Goal: Navigation & Orientation: Find specific page/section

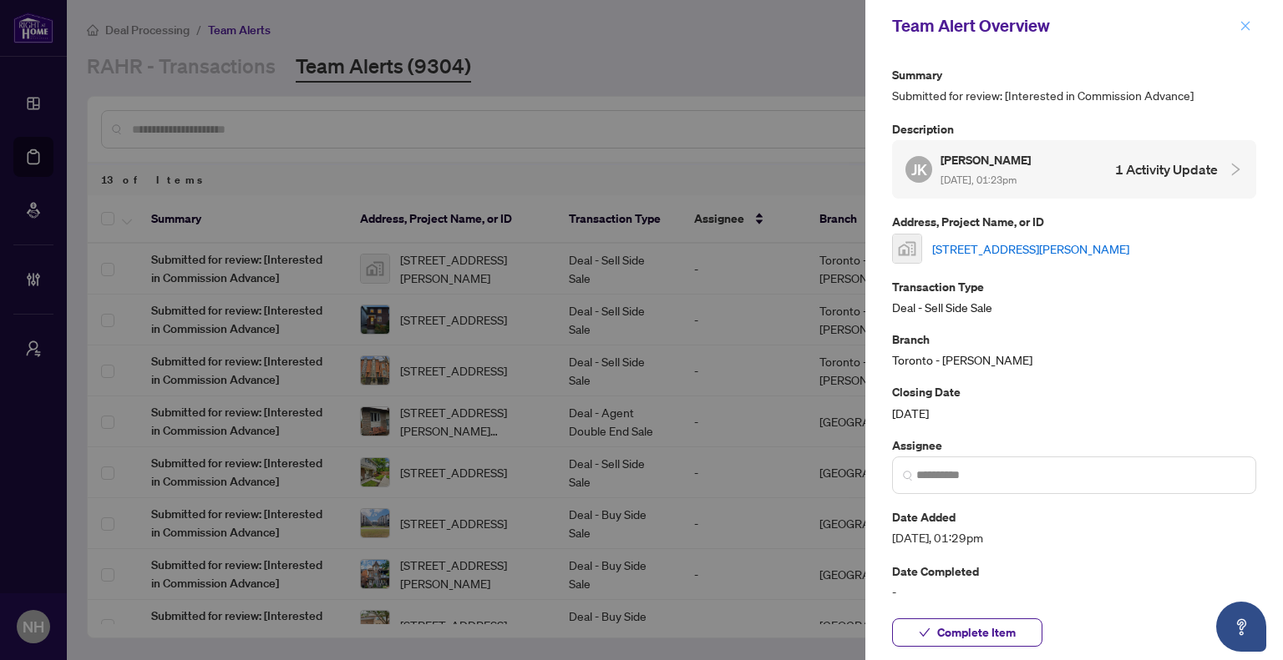
click at [1240, 33] on span "button" at bounding box center [1245, 26] width 12 height 27
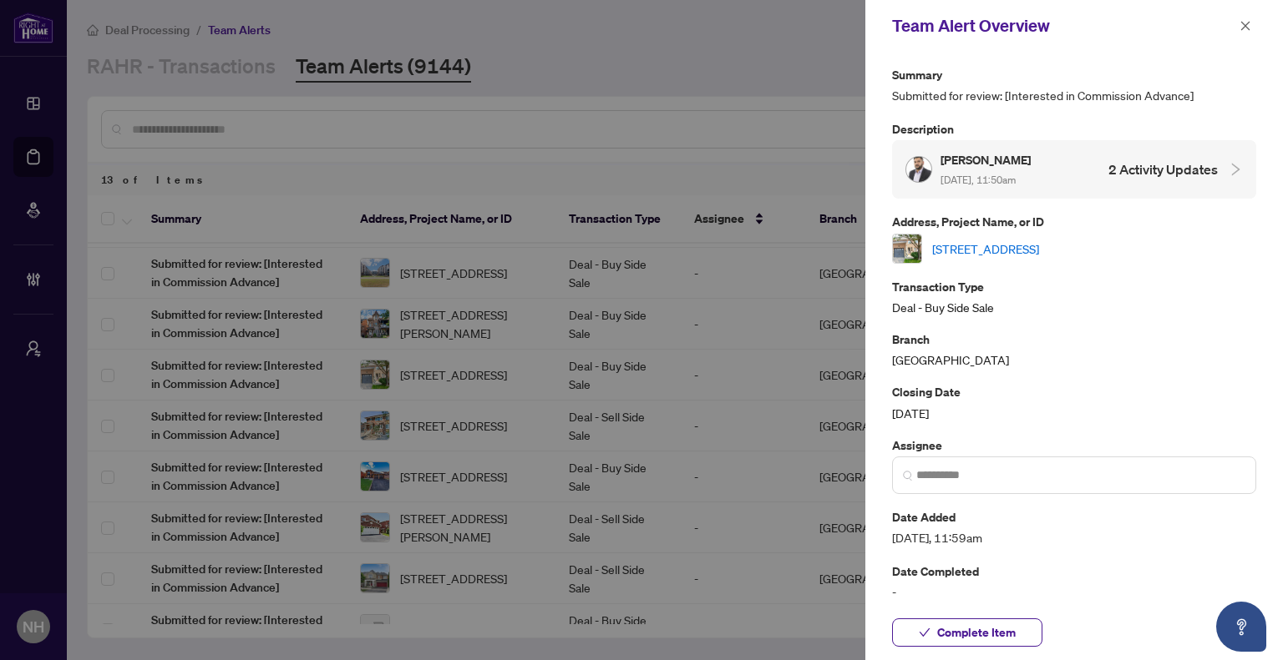
drag, startPoint x: 1242, startPoint y: 31, endPoint x: 1266, endPoint y: 45, distance: 27.4
click at [1242, 31] on icon "close" at bounding box center [1245, 26] width 12 height 12
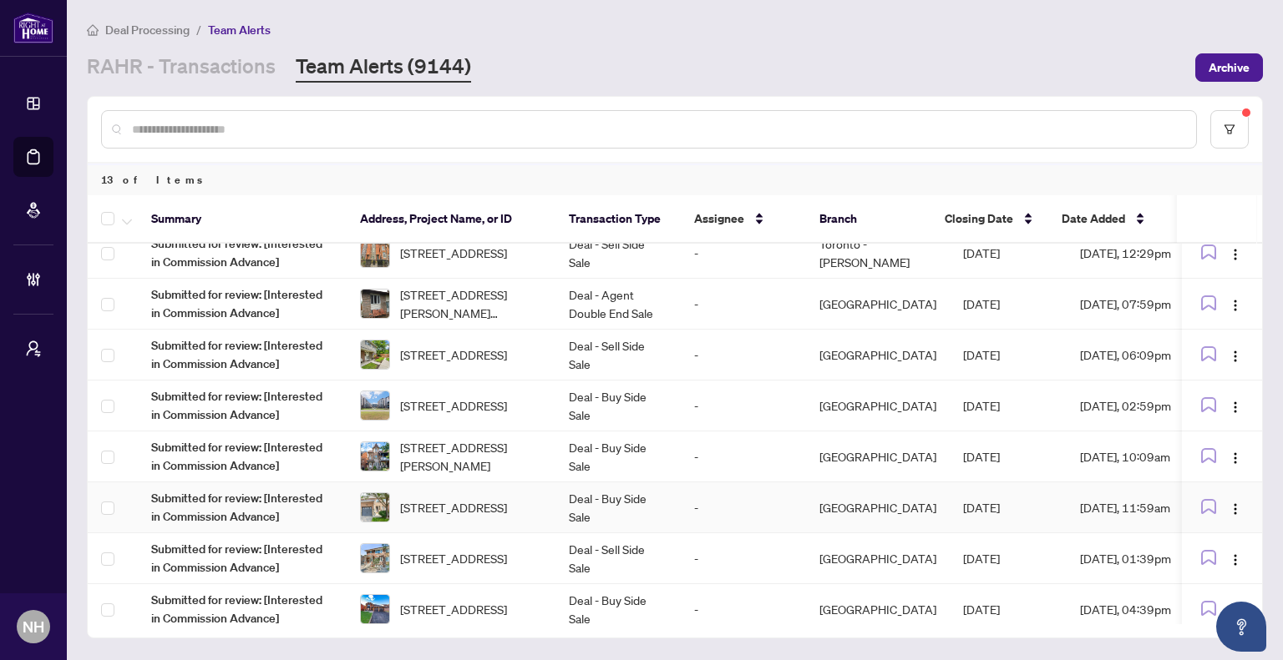
scroll to position [0, 0]
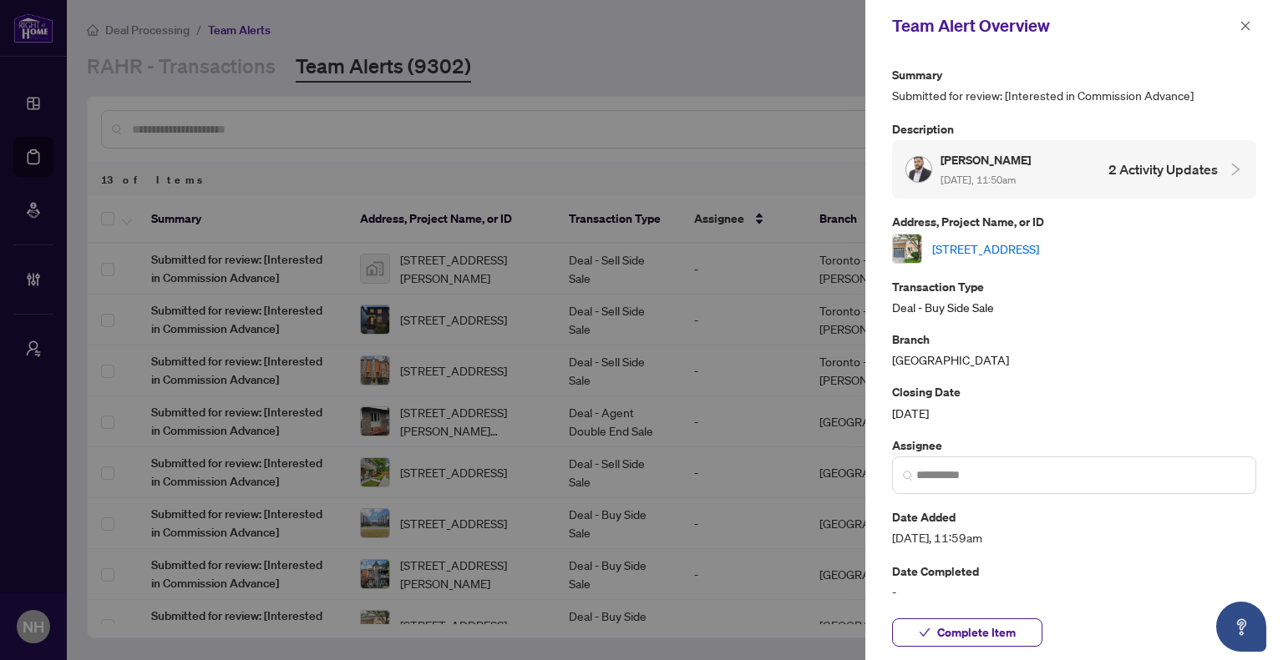
scroll to position [250, 0]
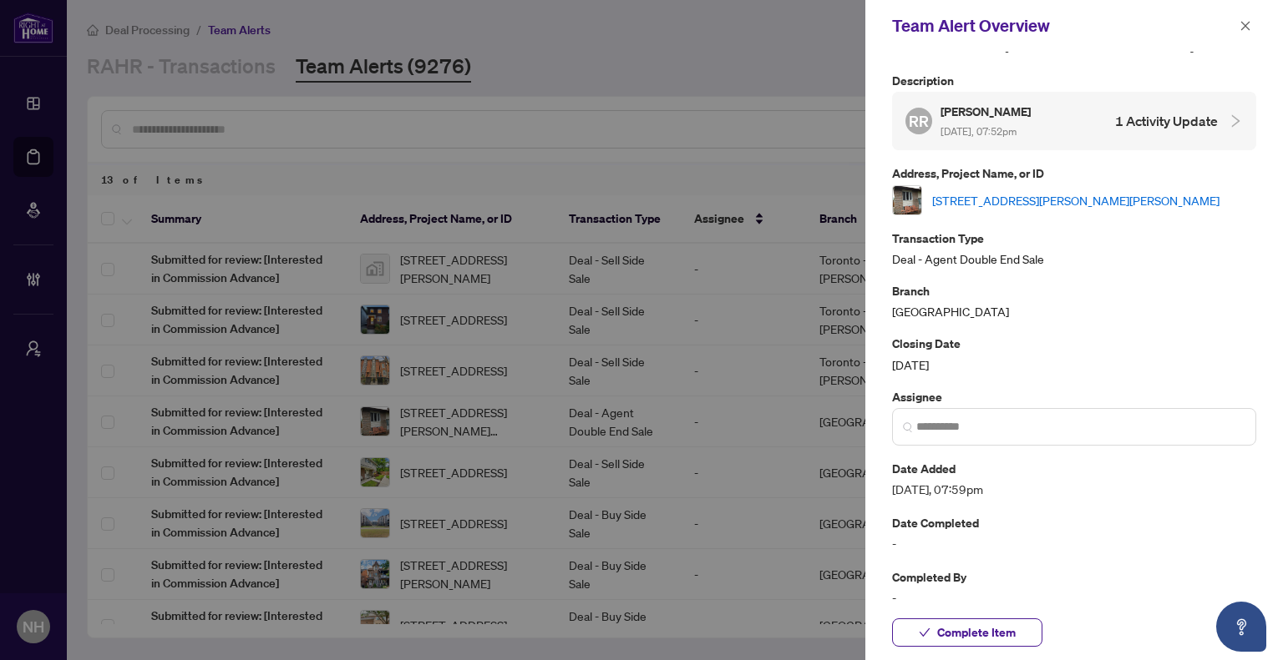
scroll to position [68, 0]
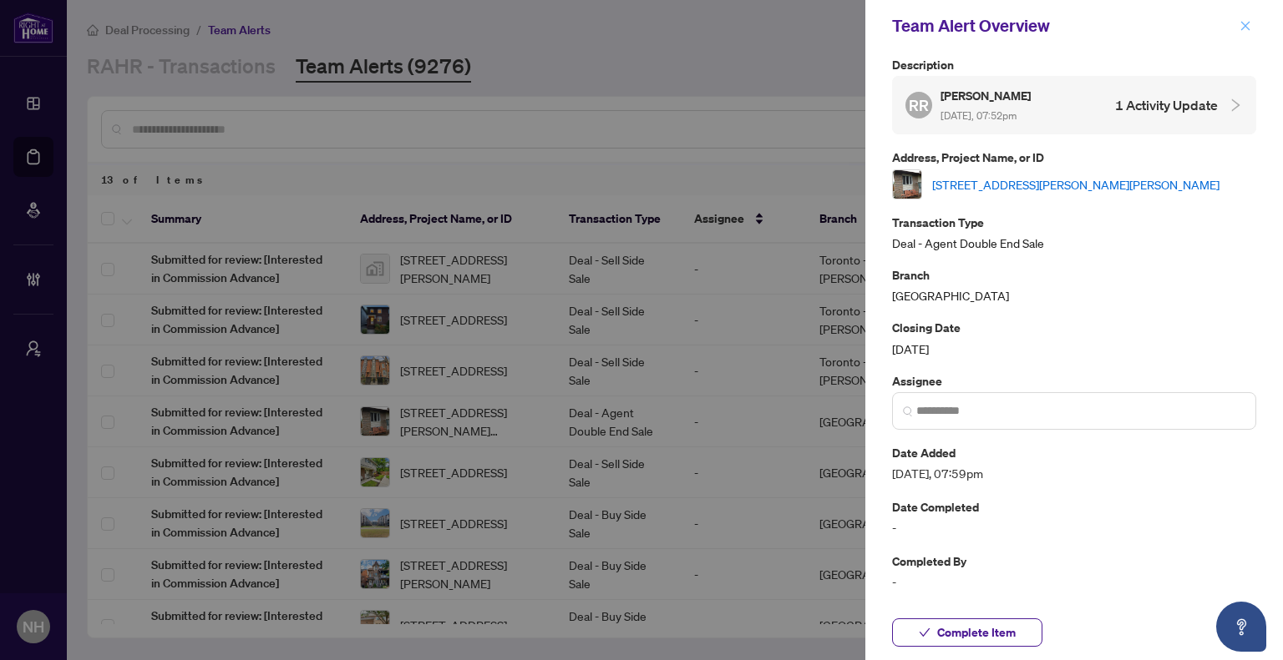
click at [1239, 29] on icon "close" at bounding box center [1245, 26] width 12 height 12
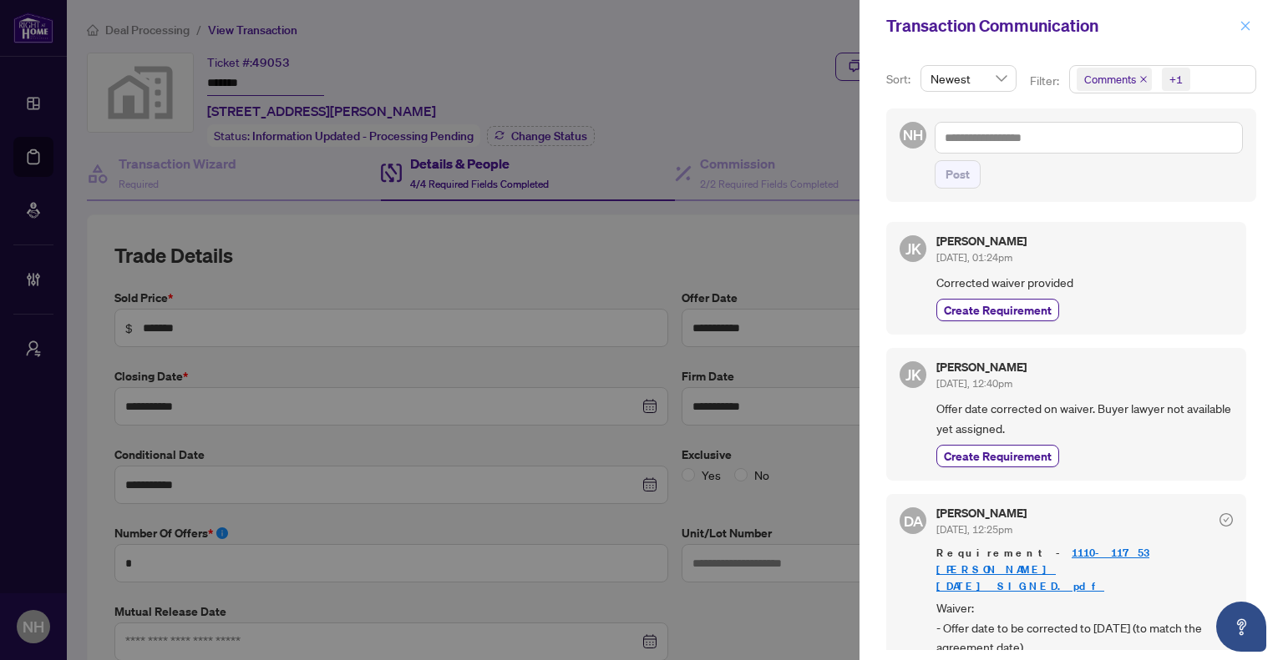
click at [1242, 23] on icon "close" at bounding box center [1245, 26] width 12 height 12
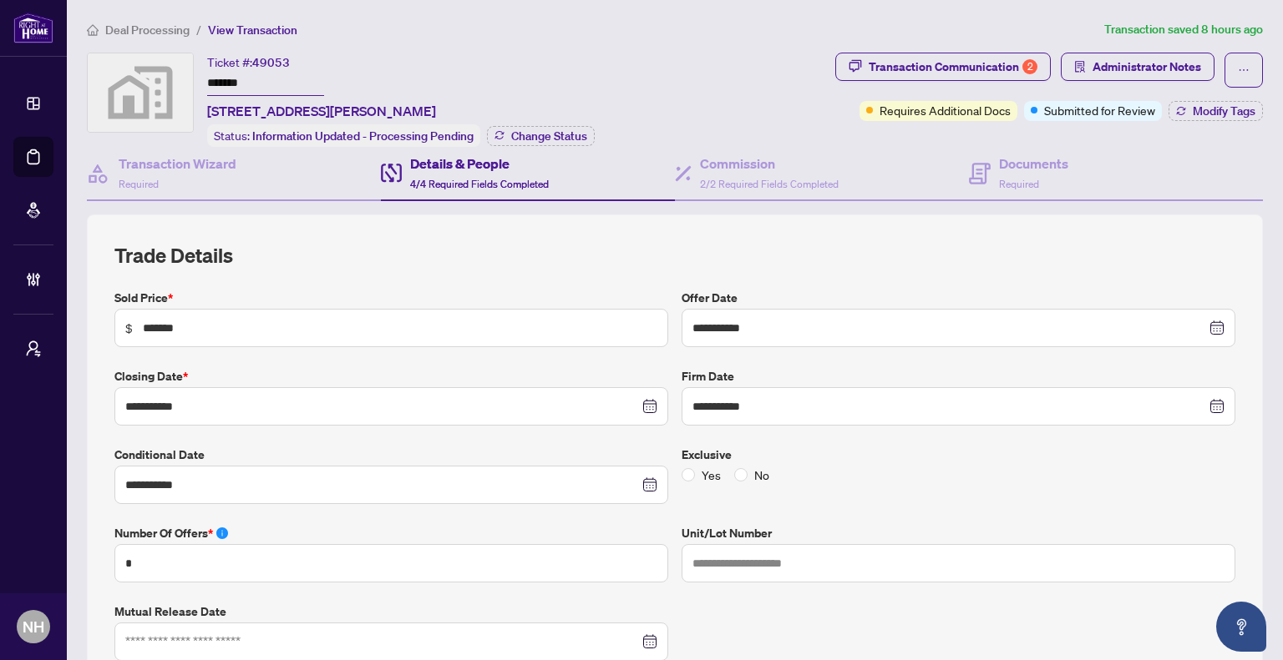
click at [130, 19] on main "**********" at bounding box center [675, 330] width 1216 height 660
click at [134, 28] on span "Deal Processing" at bounding box center [147, 30] width 84 height 15
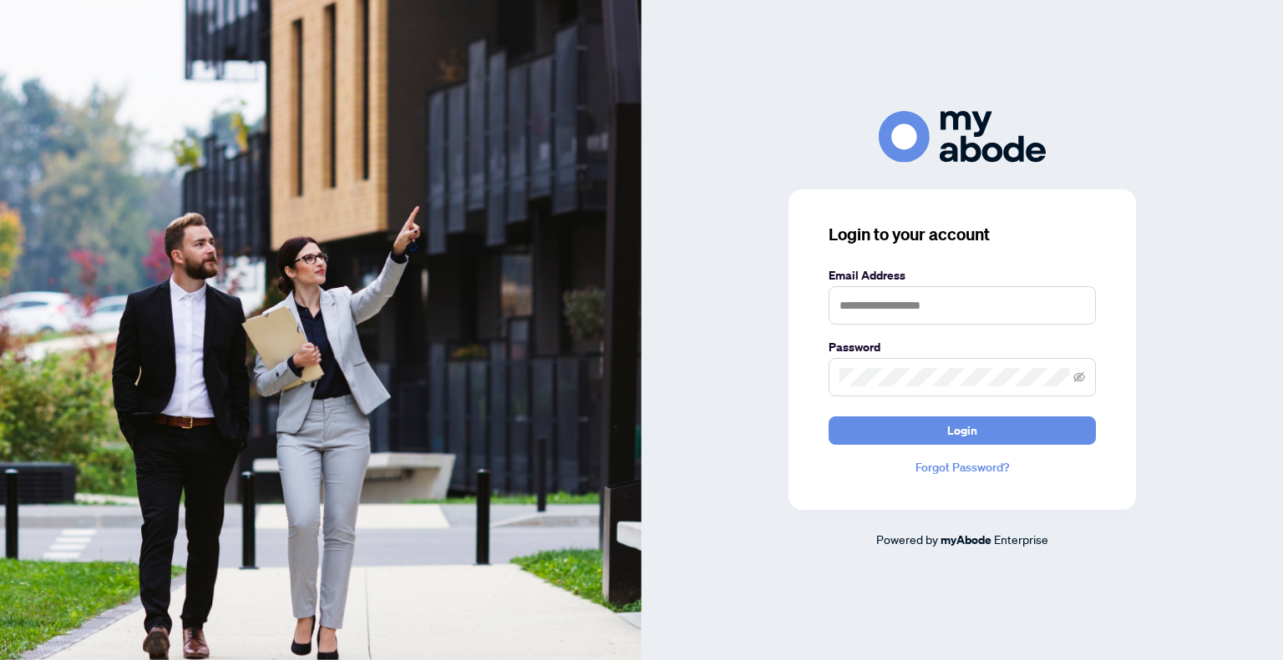
click at [1079, 304] on keeper-lock "Open Keeper Popup" at bounding box center [1075, 305] width 20 height 20
type input "**********"
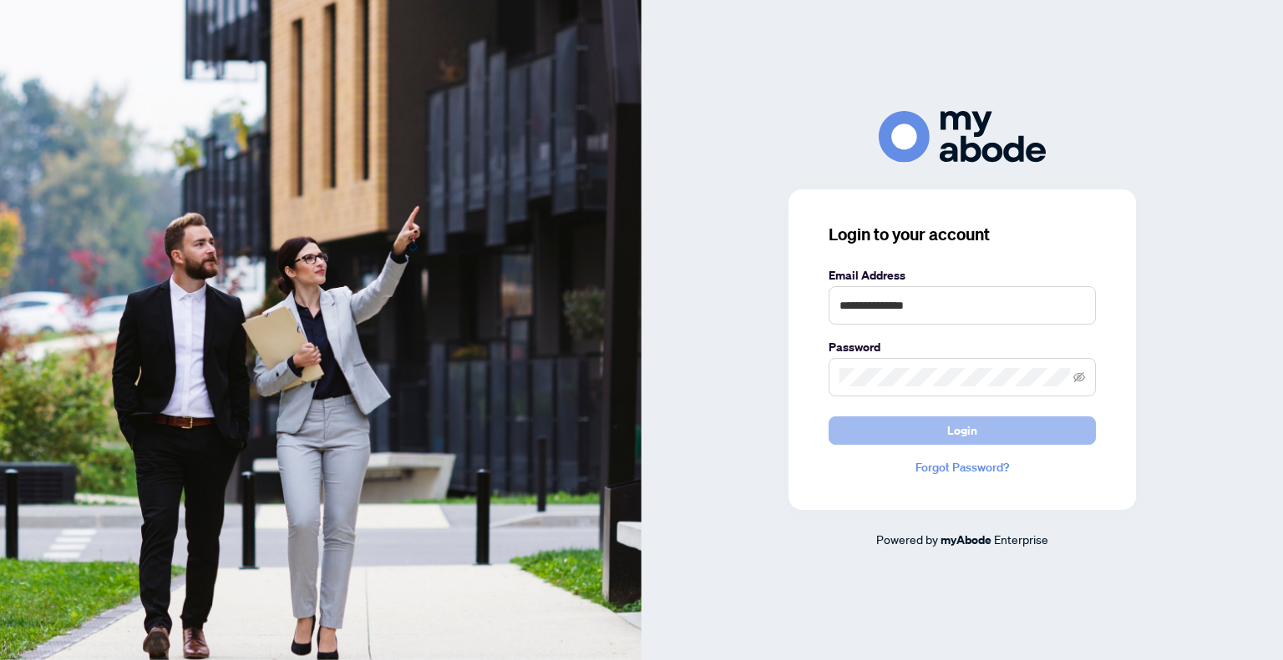
click at [1014, 427] on button "Login" at bounding box center [961, 431] width 267 height 28
